Goal: Task Accomplishment & Management: Manage account settings

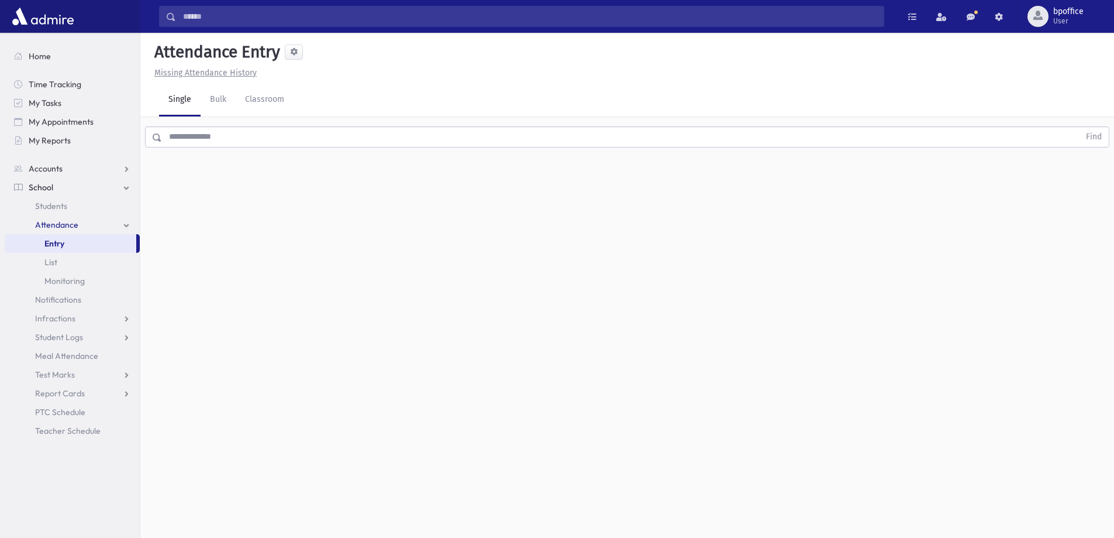
click at [44, 223] on span "Attendance" at bounding box center [56, 224] width 43 height 11
click at [60, 208] on span "Students" at bounding box center [51, 206] width 32 height 11
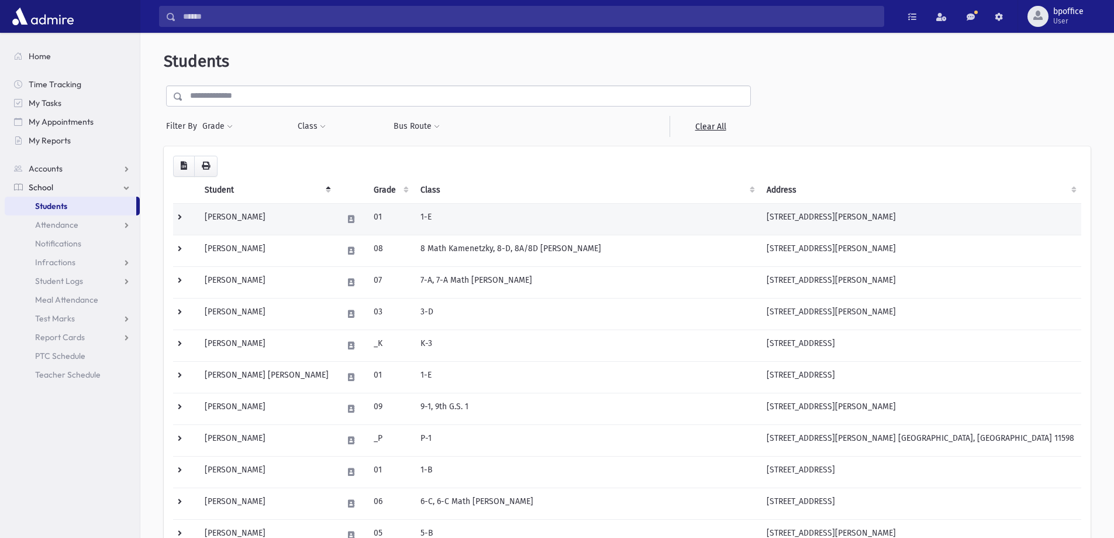
click at [277, 216] on td "Aber, Tammy" at bounding box center [267, 219] width 138 height 32
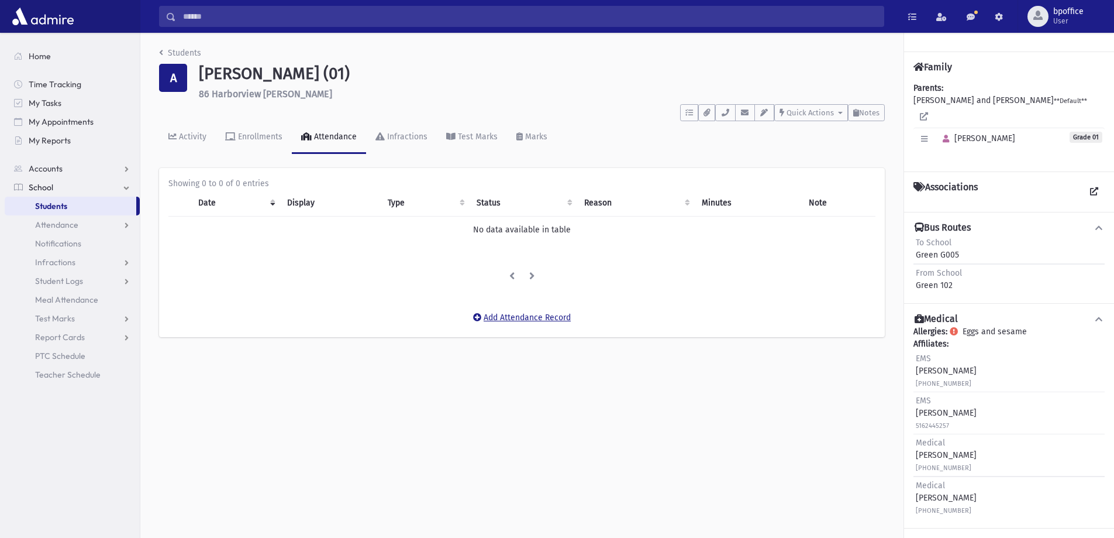
click at [520, 321] on button "Add Attendance Record" at bounding box center [522, 317] width 113 height 21
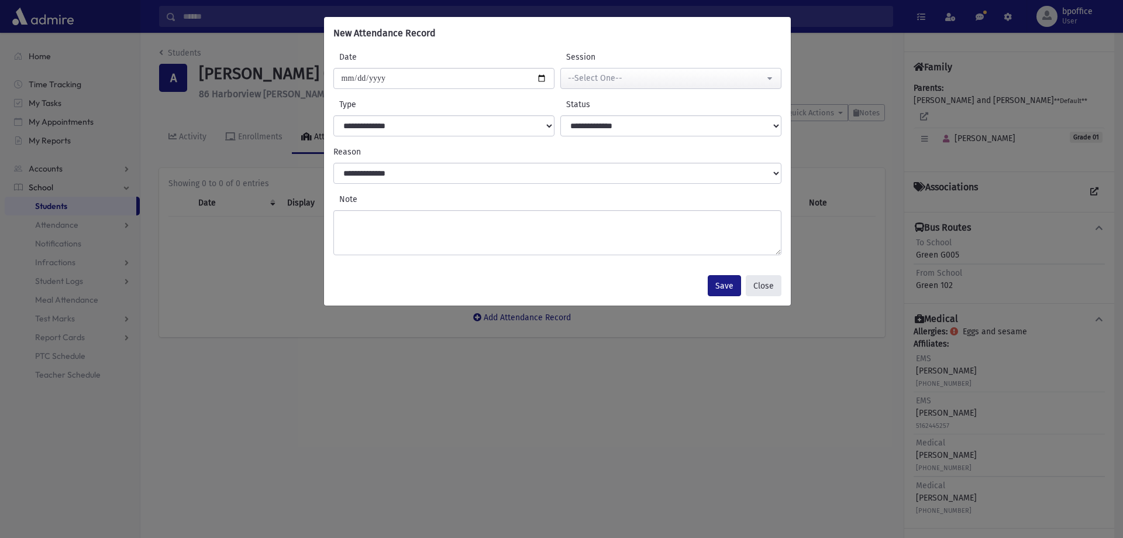
click at [760, 288] on button "Close" at bounding box center [764, 285] width 36 height 21
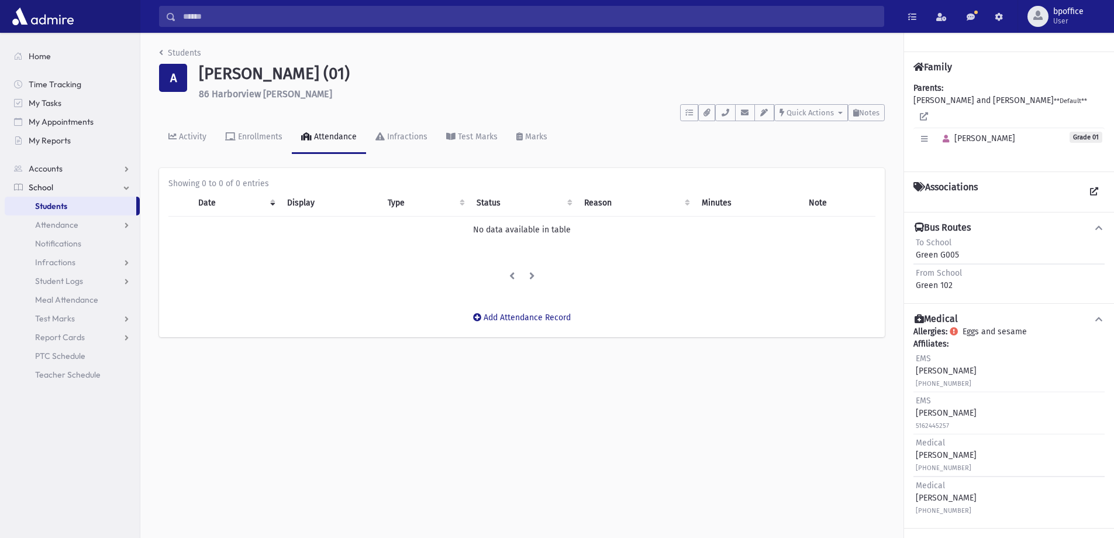
click at [94, 205] on link "Students" at bounding box center [71, 206] width 132 height 19
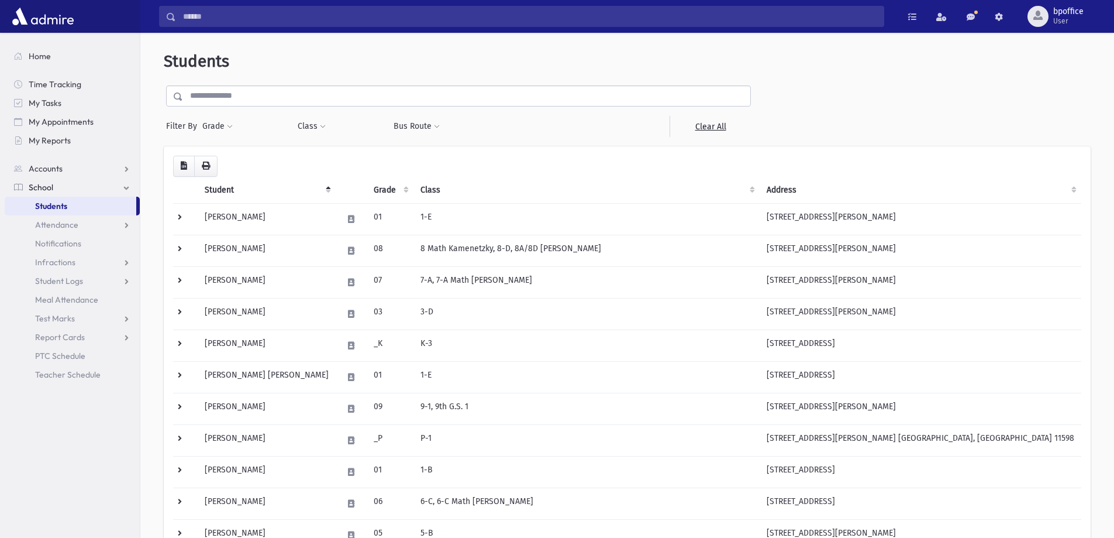
click at [299, 93] on input "text" at bounding box center [466, 95] width 567 height 21
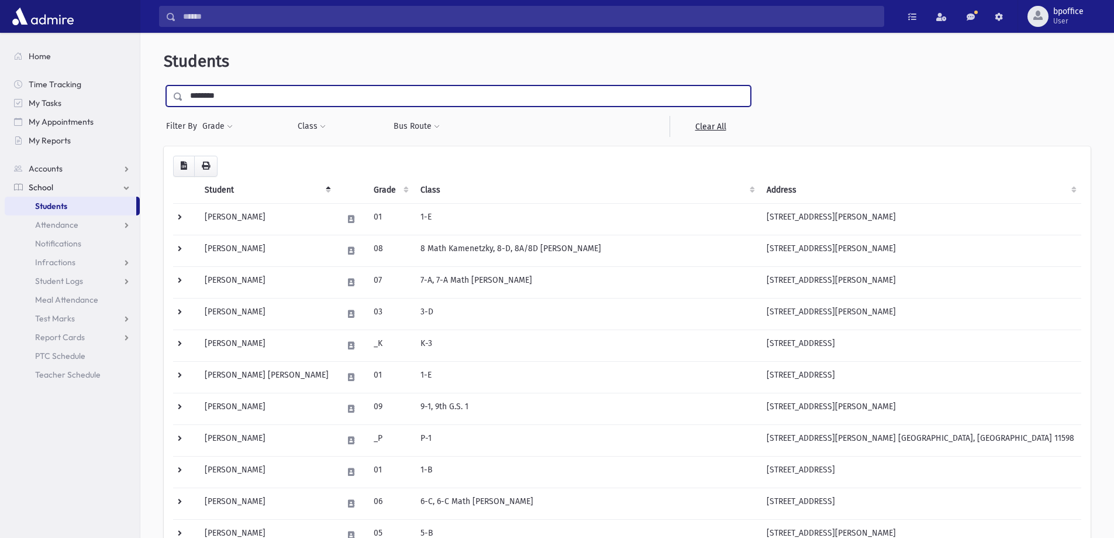
type input "********"
click at [164, 85] on input "submit" at bounding box center [180, 93] width 33 height 16
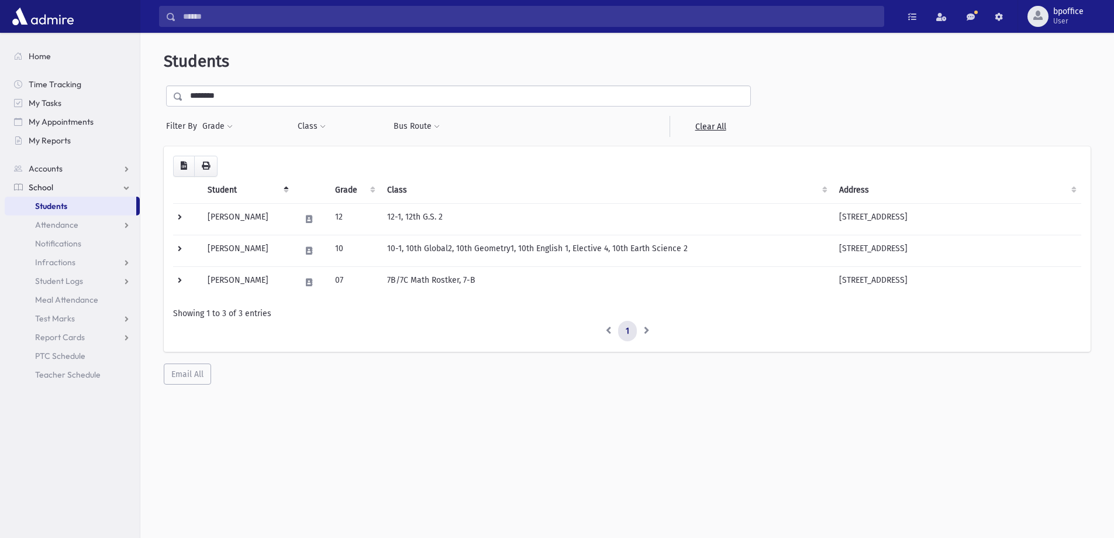
click at [83, 202] on link "Students" at bounding box center [71, 206] width 132 height 19
